Goal: Transaction & Acquisition: Purchase product/service

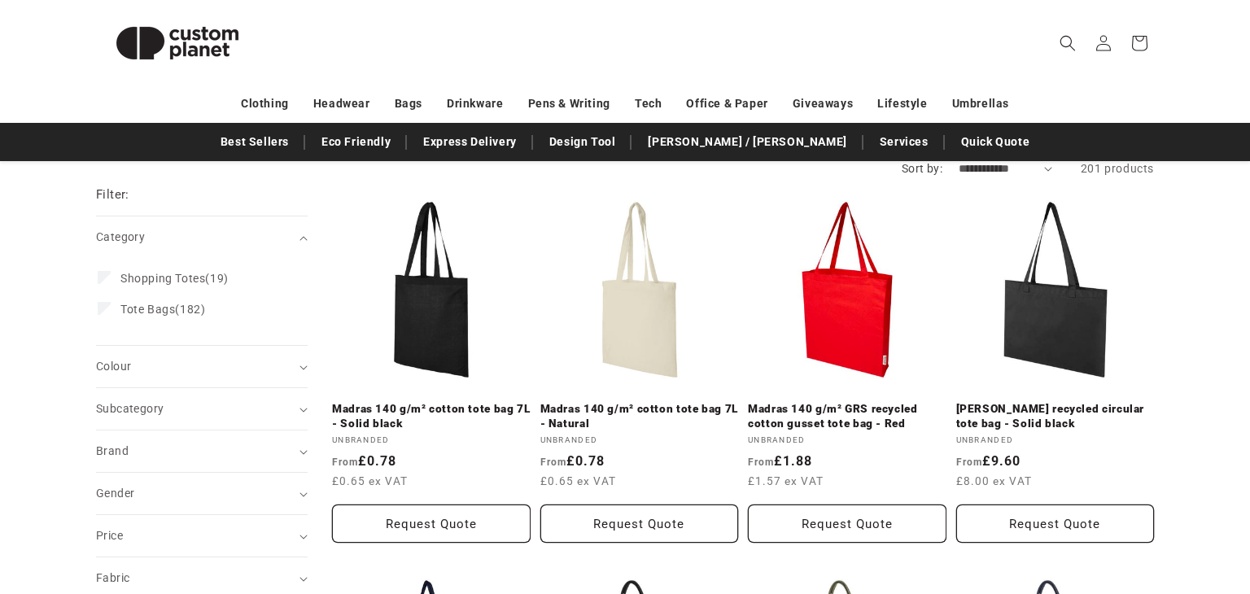
scroll to position [182, 0]
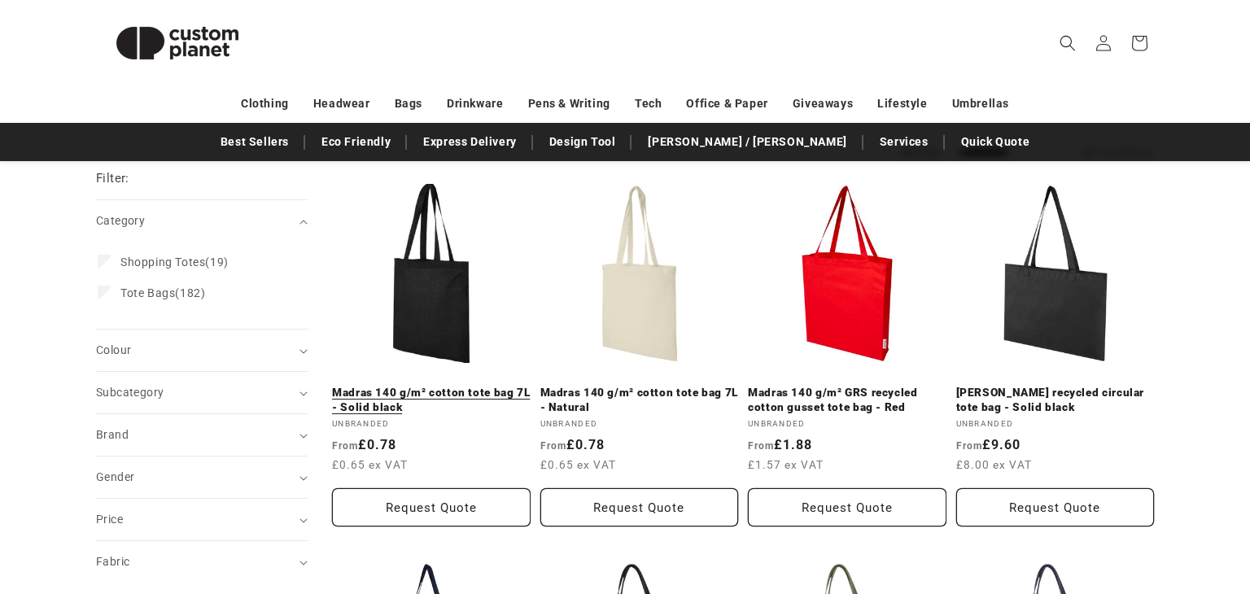
click at [475, 386] on link "Madras 140 g/m² cotton tote bag 7L - Solid black" at bounding box center [431, 400] width 199 height 28
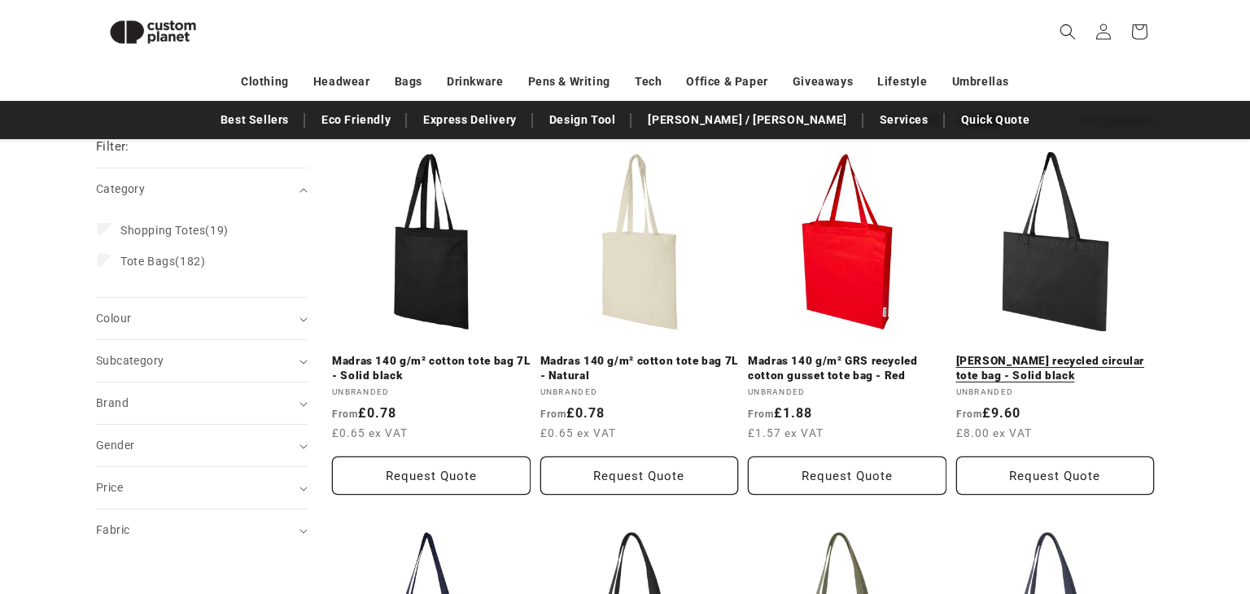
scroll to position [190, 0]
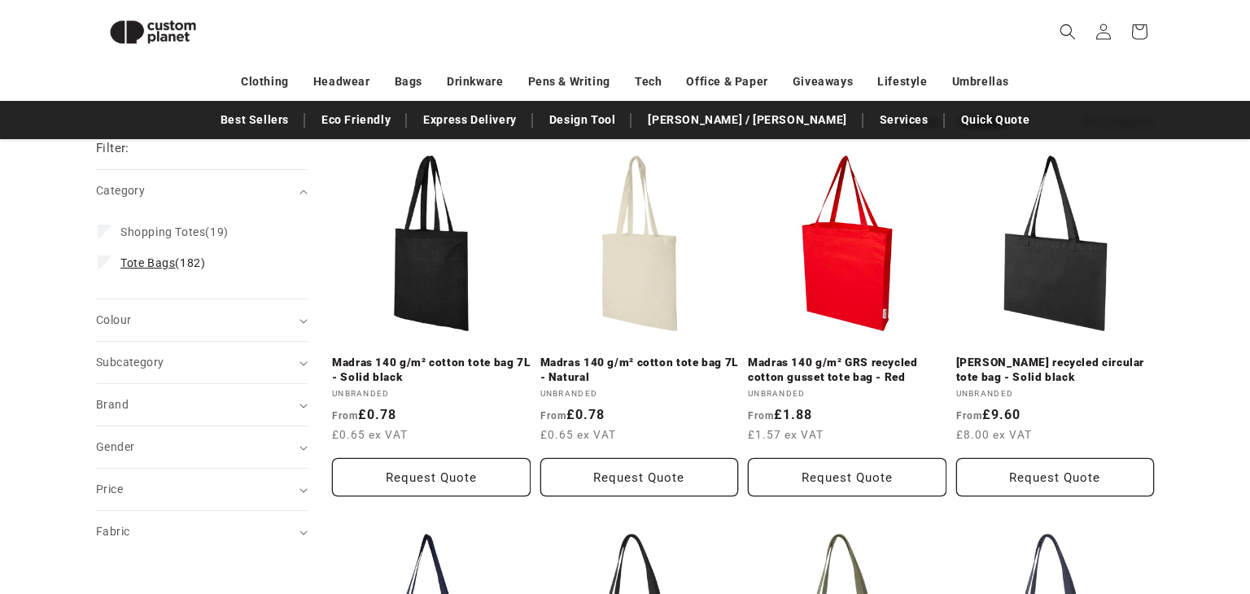
click at [160, 269] on span "Tote Bags (182)" at bounding box center [162, 262] width 85 height 15
click at [165, 312] on div "Colour (0)" at bounding box center [195, 320] width 198 height 17
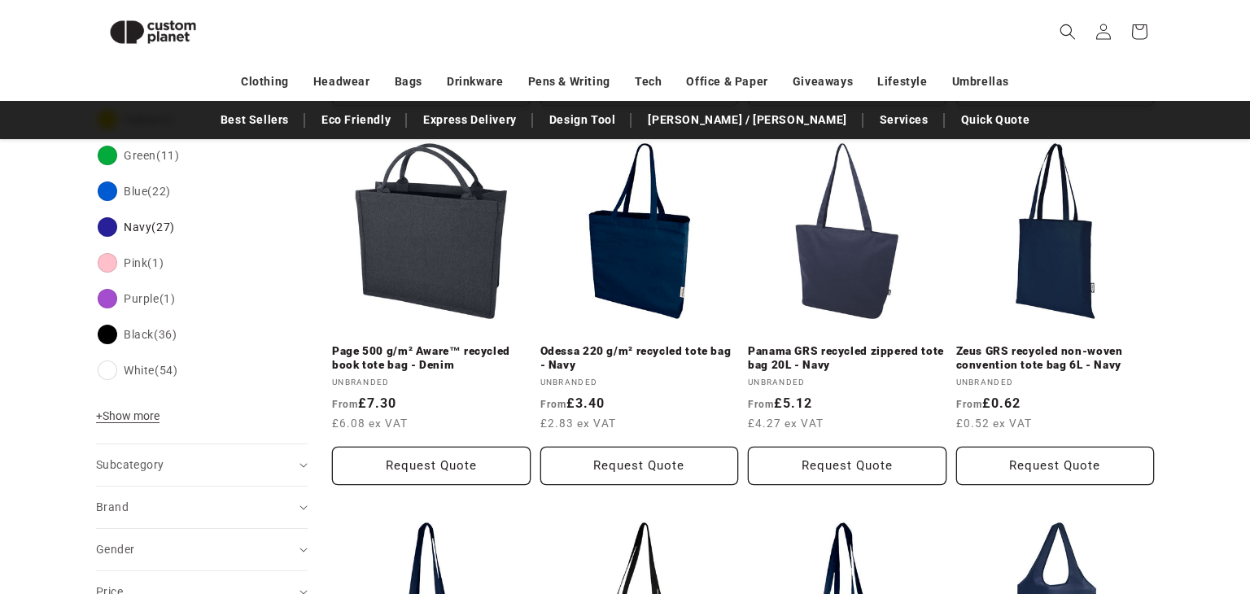
scroll to position [547, 0]
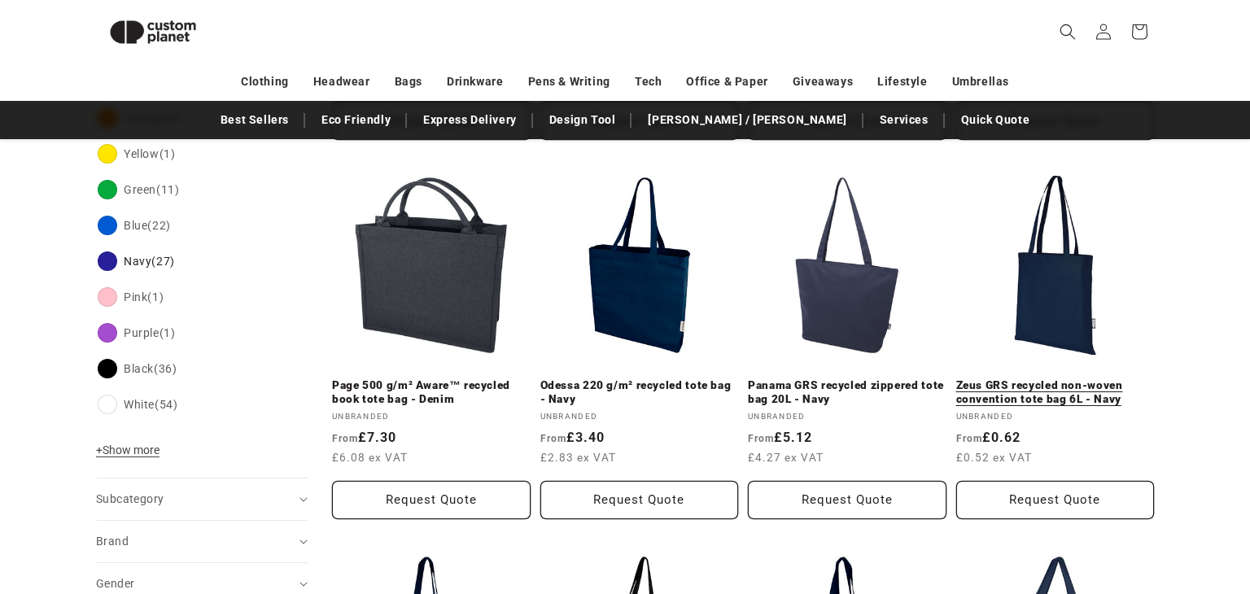
click at [1085, 378] on link "Zeus GRS recycled non-woven convention tote bag 6L - Navy" at bounding box center [1055, 392] width 199 height 28
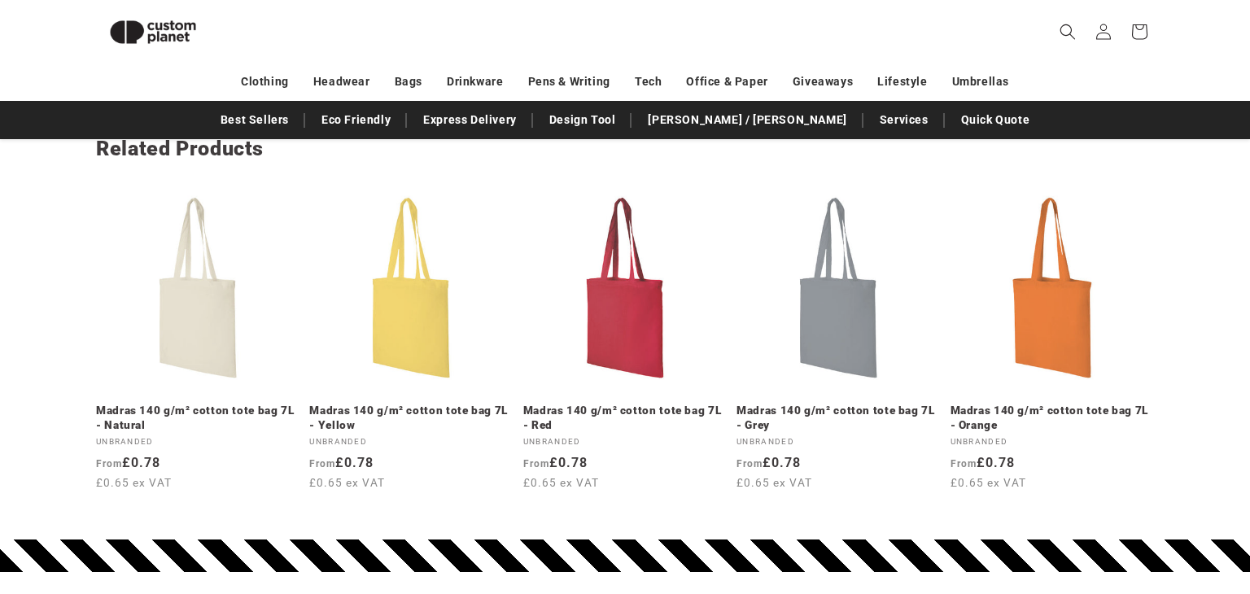
scroll to position [1908, 0]
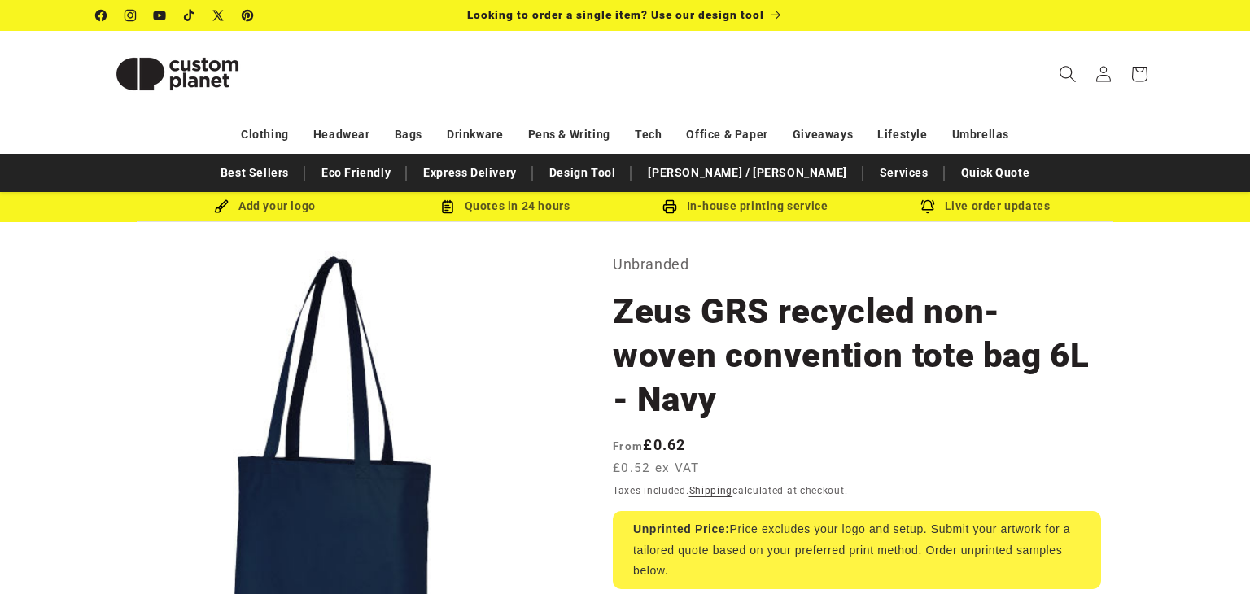
click at [1068, 72] on icon "Search" at bounding box center [1067, 73] width 17 height 17
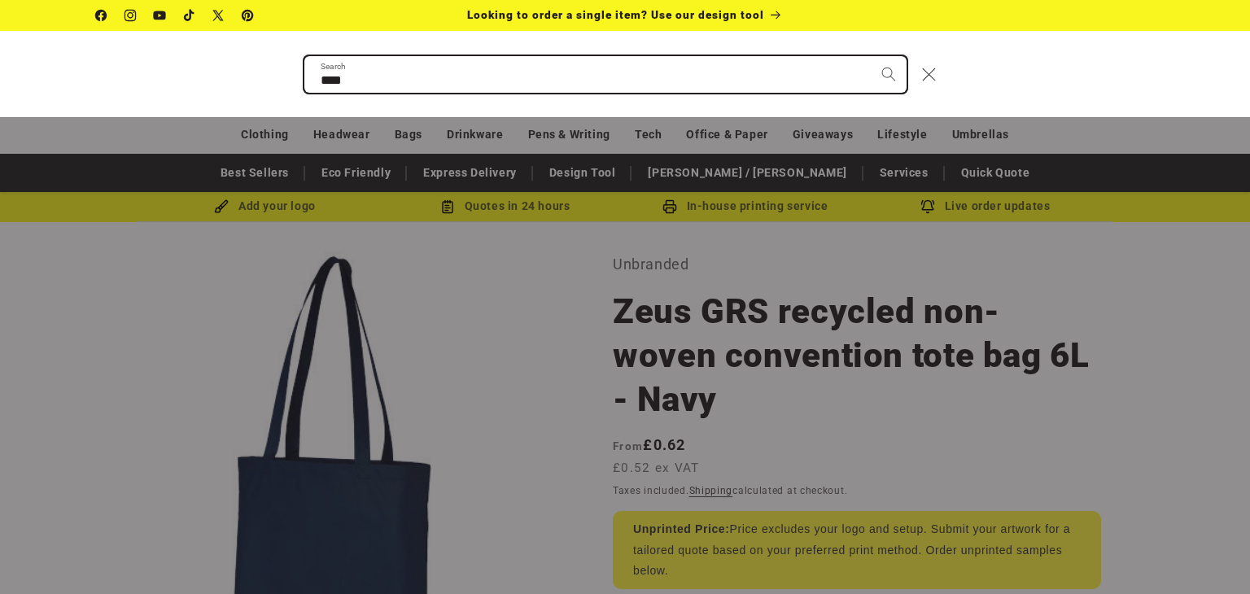
type input "****"
click at [871, 56] on button "Search" at bounding box center [889, 74] width 36 height 36
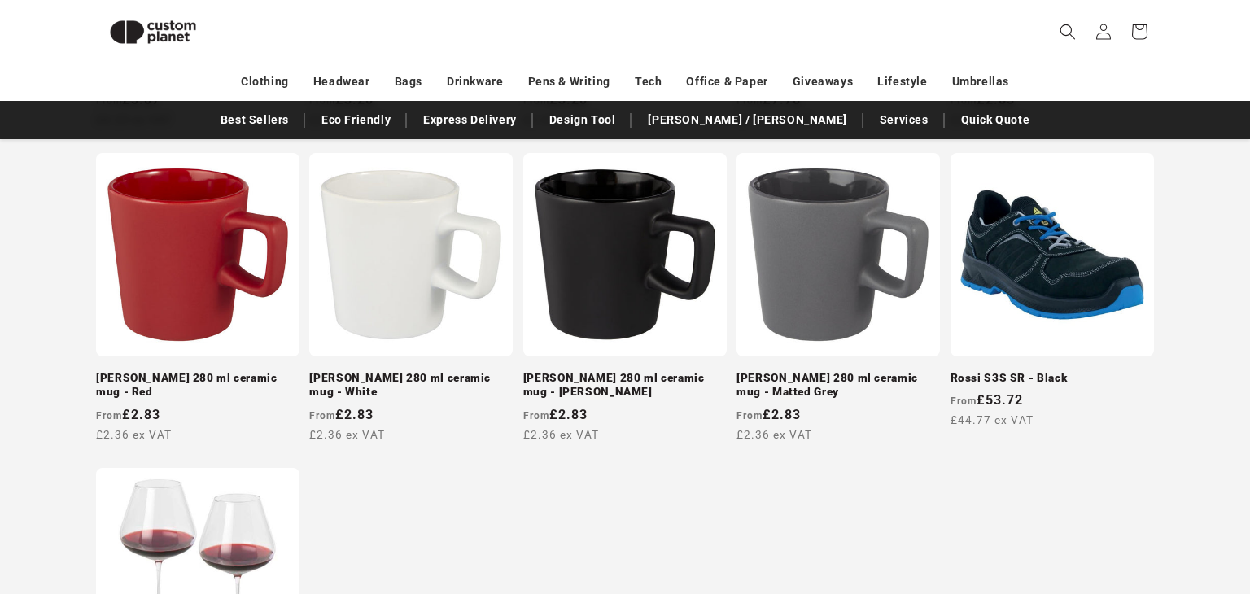
scroll to position [1218, 0]
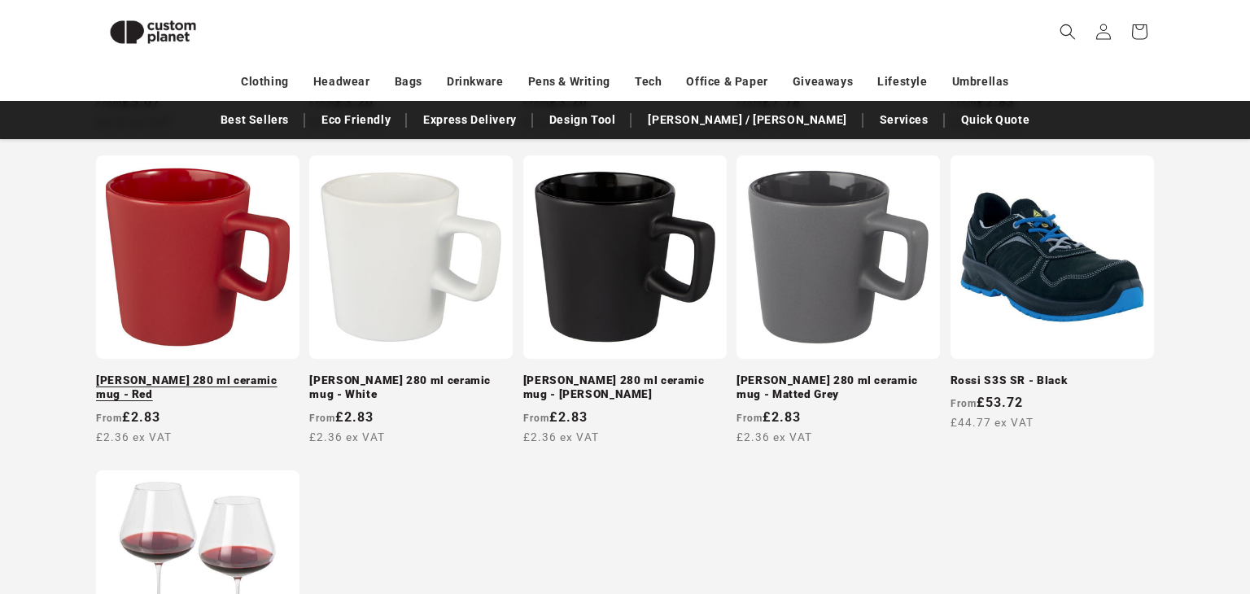
click at [251, 383] on link "[PERSON_NAME] 280 ml ceramic mug - Red" at bounding box center [197, 387] width 203 height 28
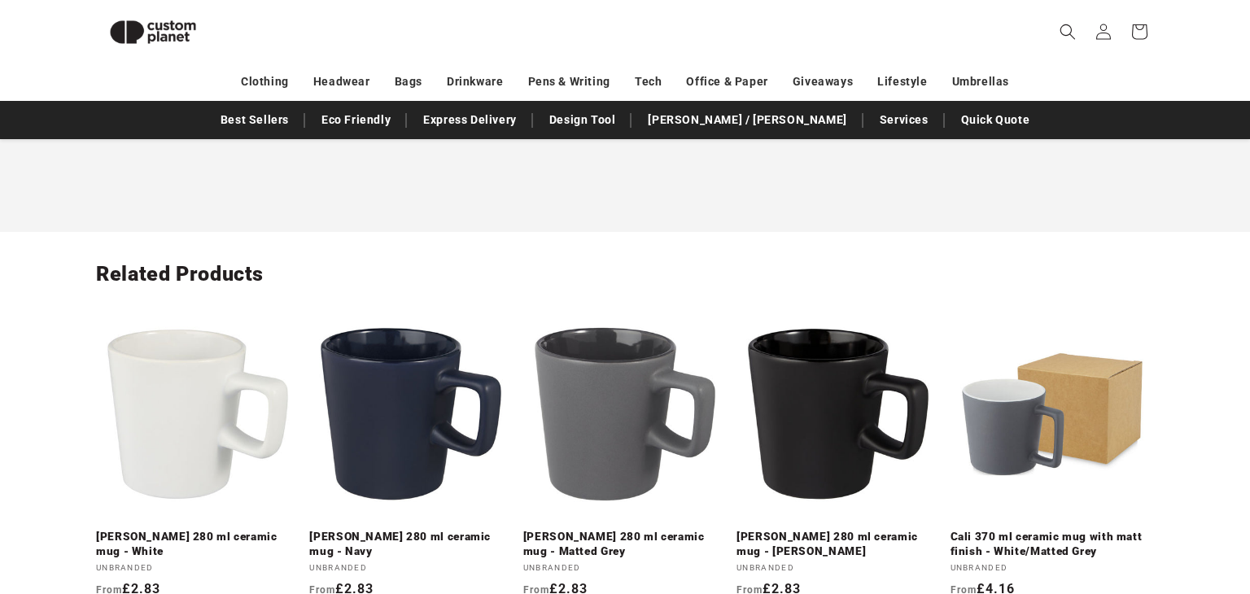
scroll to position [1819, 0]
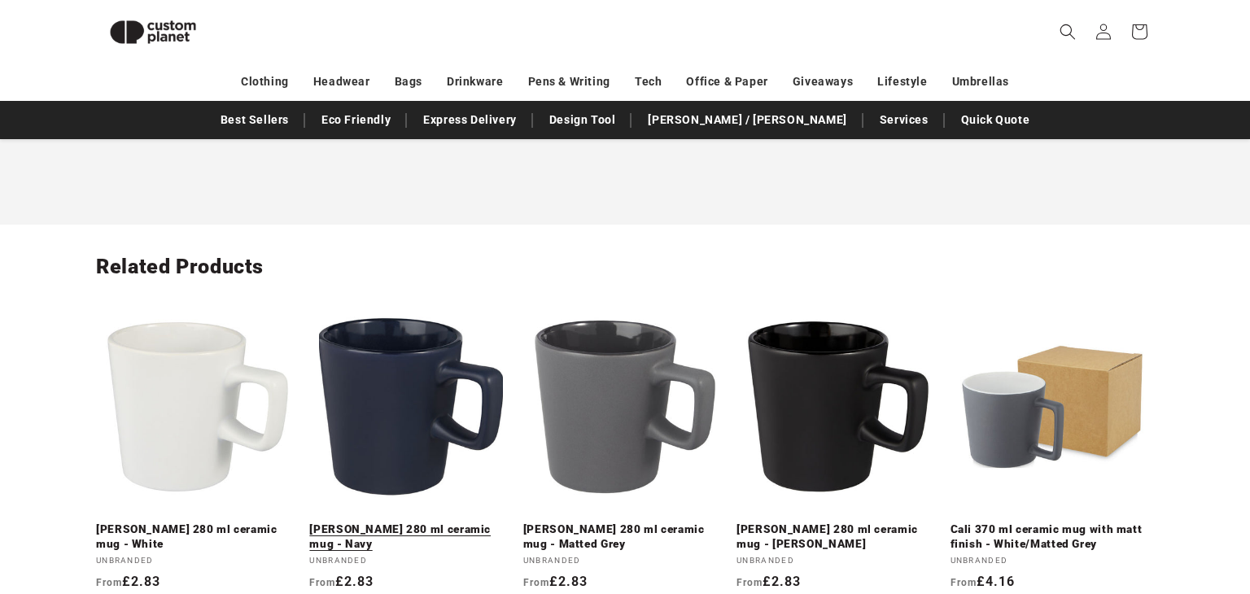
click at [439, 522] on link "[PERSON_NAME] 280 ml ceramic mug - Navy" at bounding box center [410, 536] width 203 height 28
